Goal: Find specific page/section

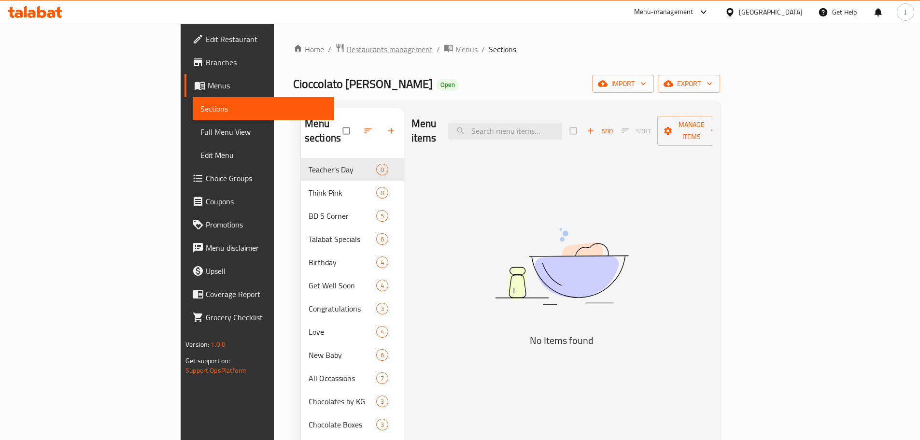
click at [347, 55] on span "Restaurants management" at bounding box center [390, 49] width 86 height 12
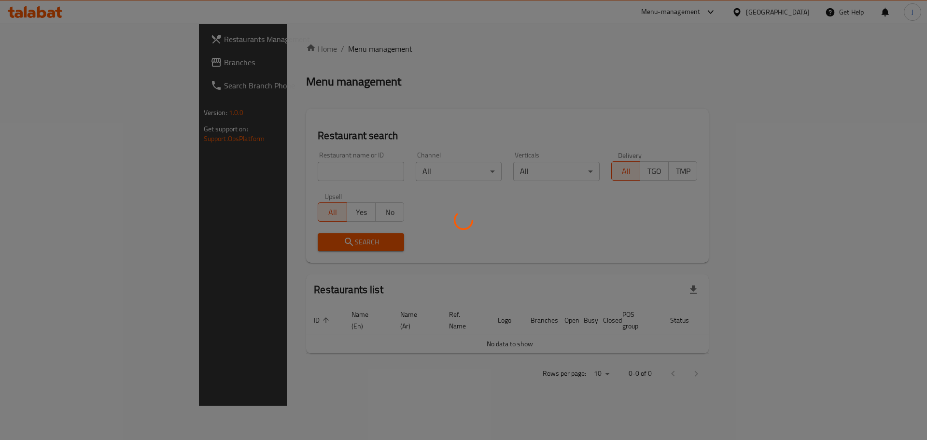
click at [277, 161] on div at bounding box center [463, 220] width 927 height 440
click at [279, 168] on div at bounding box center [463, 220] width 927 height 440
click at [272, 169] on div at bounding box center [463, 220] width 927 height 440
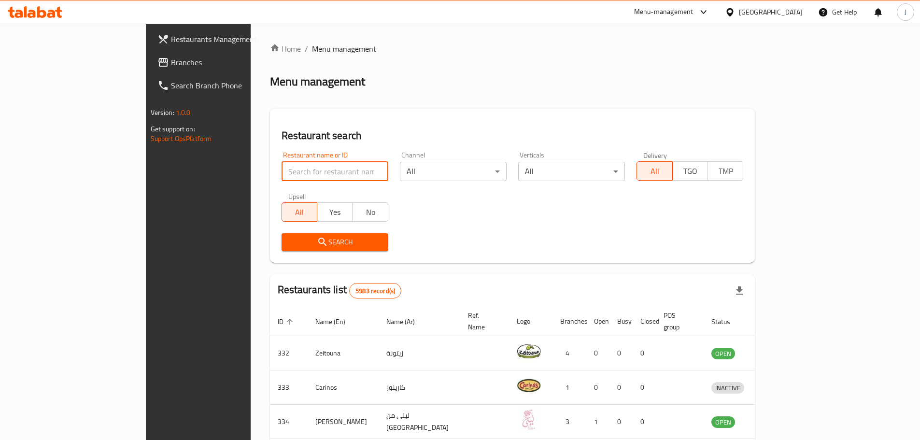
click at [281, 169] on input "search" at bounding box center [334, 171] width 107 height 19
type input "saladii"
click button "Search" at bounding box center [334, 242] width 107 height 18
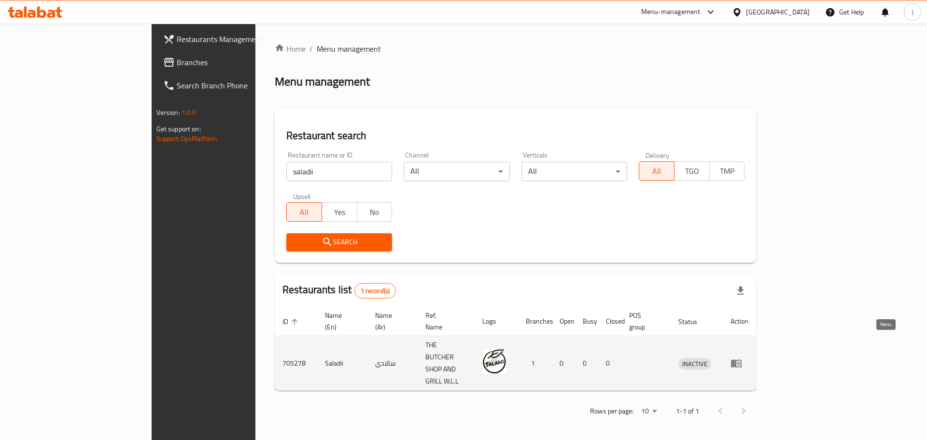
click at [748, 357] on link "enhanced table" at bounding box center [739, 363] width 18 height 12
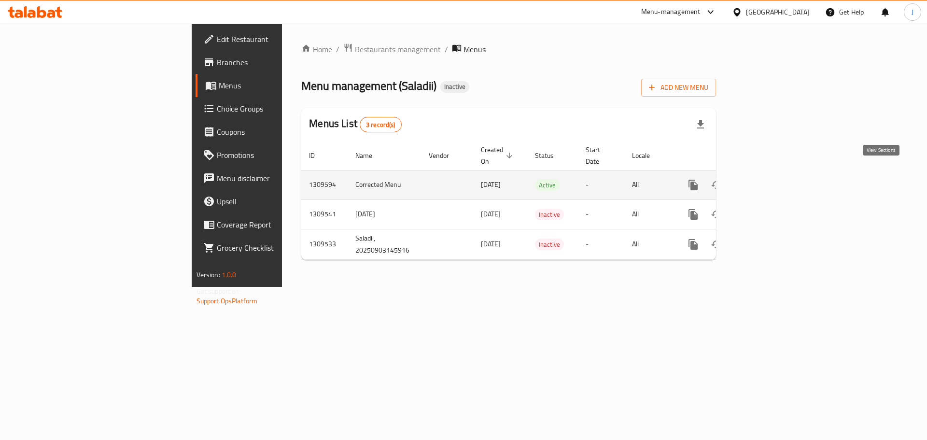
click at [768, 179] on icon "enhanced table" at bounding box center [763, 185] width 12 height 12
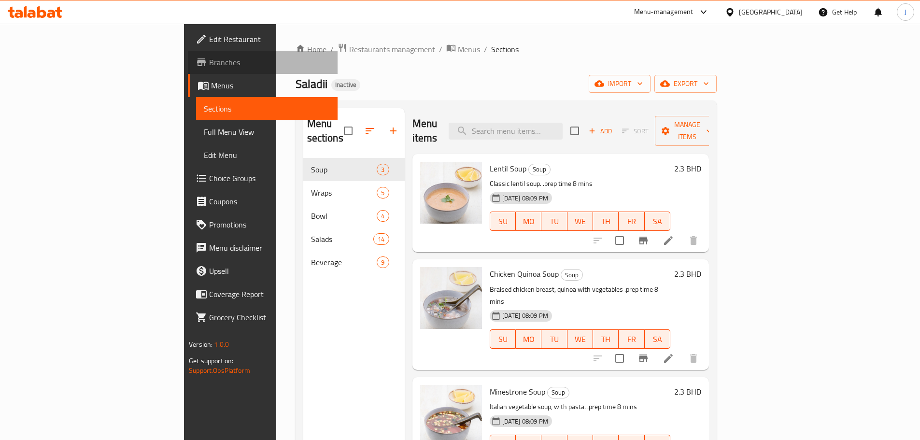
click at [209, 59] on span "Branches" at bounding box center [269, 62] width 121 height 12
